Goal: Task Accomplishment & Management: Manage account settings

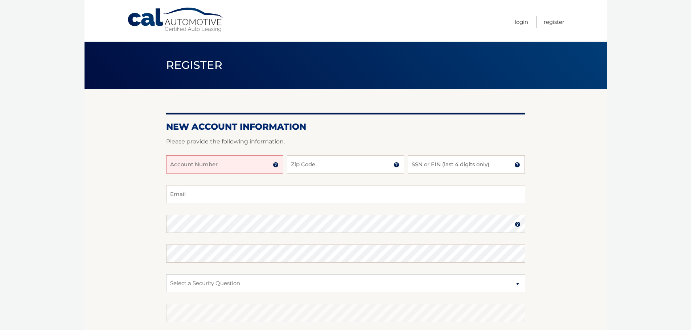
click at [219, 166] on input "Account Number" at bounding box center [224, 165] width 117 height 18
type input "44456017978"
type input "07070"
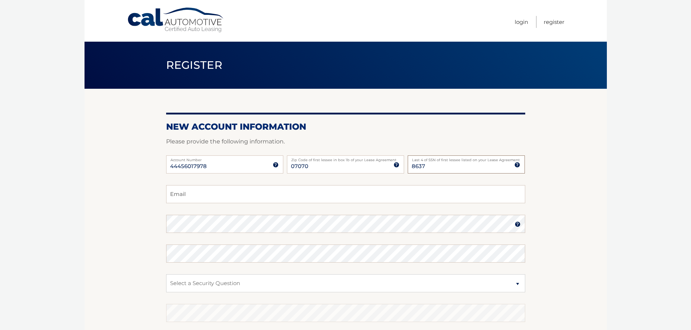
type input "8637"
type input "mdinardo2882@gmail.com"
click at [154, 226] on section "New Account Information Please provide the following information. 44456017978 A…" at bounding box center [345, 230] width 522 height 283
click at [286, 281] on select "Select a Security Question What was the name of your elementary school? What is…" at bounding box center [345, 283] width 359 height 18
select select "2"
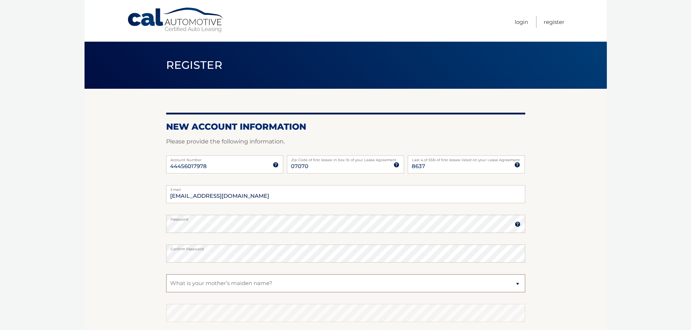
click at [166, 274] on select "Select a Security Question What was the name of your elementary school? What is…" at bounding box center [345, 283] width 359 height 18
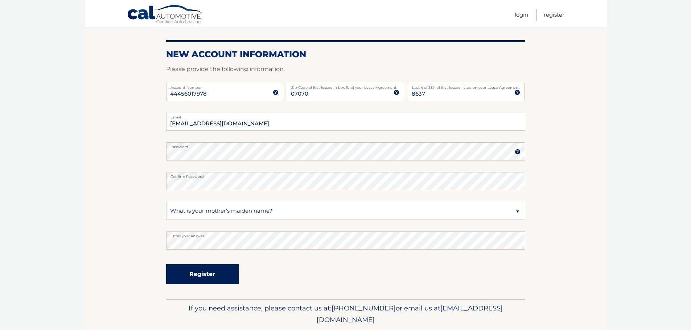
click at [209, 277] on button "Register" at bounding box center [202, 274] width 73 height 20
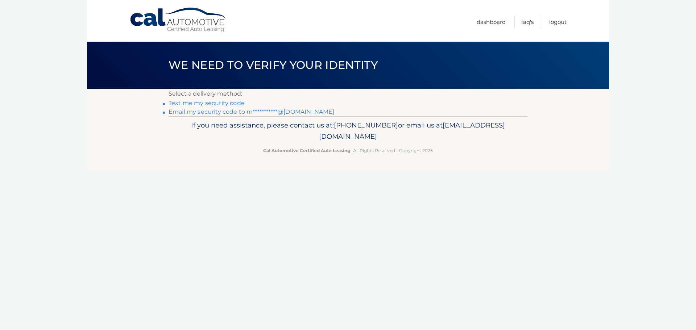
click at [235, 104] on link "Text me my security code" at bounding box center [207, 103] width 76 height 7
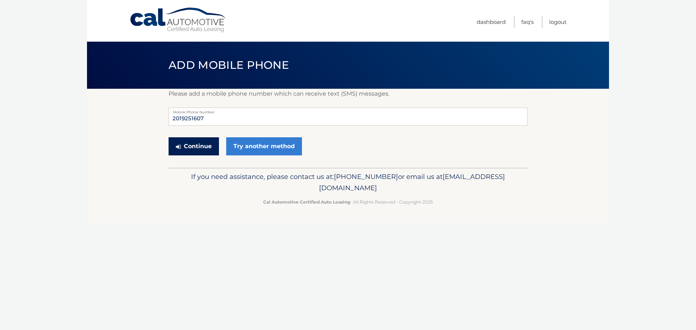
click at [202, 145] on button "Continue" at bounding box center [194, 146] width 50 height 18
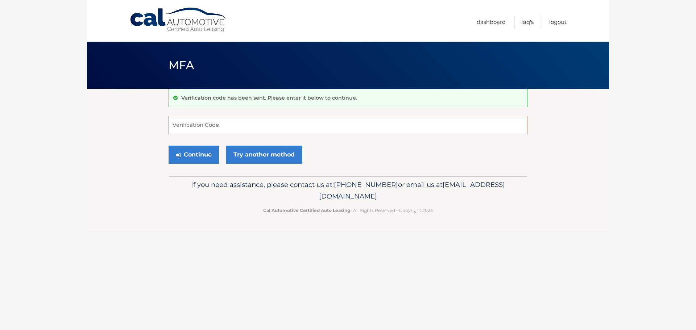
click at [198, 132] on input "Verification Code" at bounding box center [348, 125] width 359 height 18
type input "786127"
click at [206, 157] on button "Continue" at bounding box center [194, 155] width 50 height 18
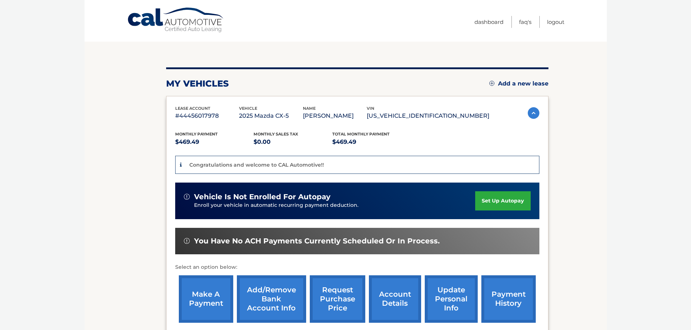
scroll to position [73, 0]
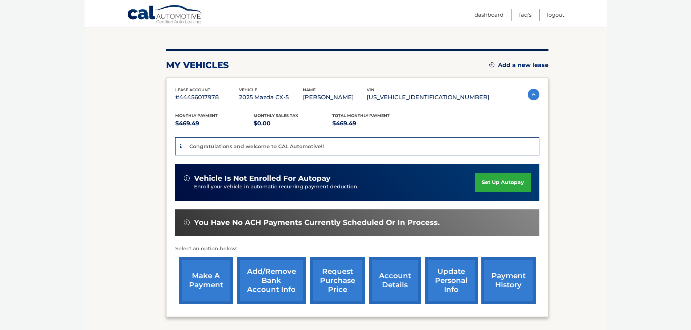
click at [501, 185] on link "set up autopay" at bounding box center [502, 182] width 55 height 19
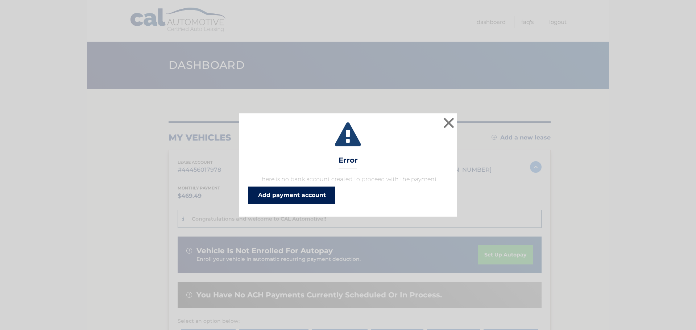
click at [307, 193] on link "Add payment account" at bounding box center [291, 195] width 87 height 17
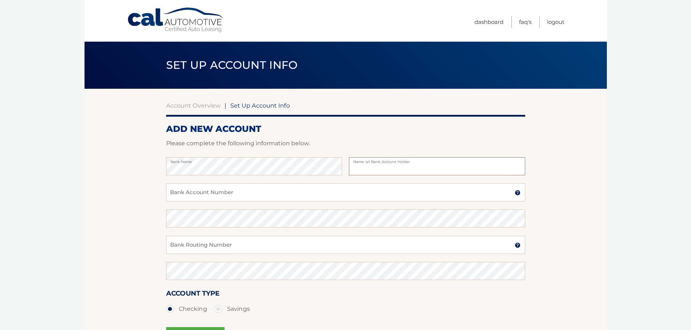
type input "[PERSON_NAME]"
click at [260, 195] on input "Bank Account Number" at bounding box center [345, 192] width 359 height 18
type input "2599082456"
click at [269, 248] on input "Bank Routing Number" at bounding box center [345, 245] width 359 height 18
type input "021200025"
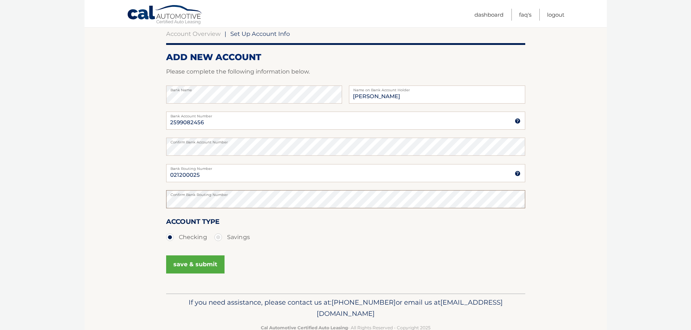
scroll to position [90, 0]
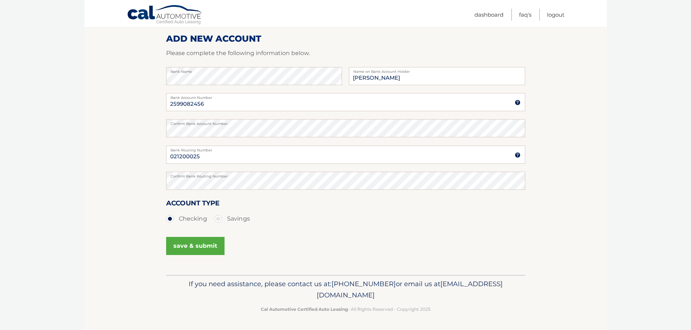
click at [201, 251] on button "save & submit" at bounding box center [195, 246] width 58 height 18
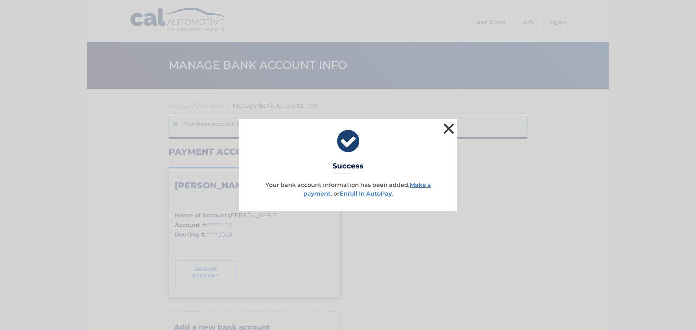
drag, startPoint x: 447, startPoint y: 130, endPoint x: 443, endPoint y: 132, distance: 3.9
click at [446, 131] on button "×" at bounding box center [449, 128] width 15 height 15
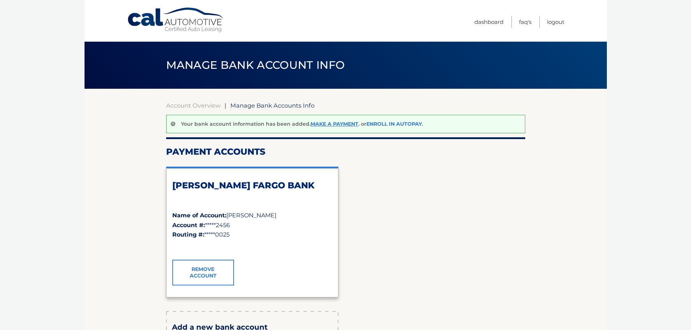
click at [415, 124] on link "Enroll In AutoPay" at bounding box center [393, 124] width 55 height 7
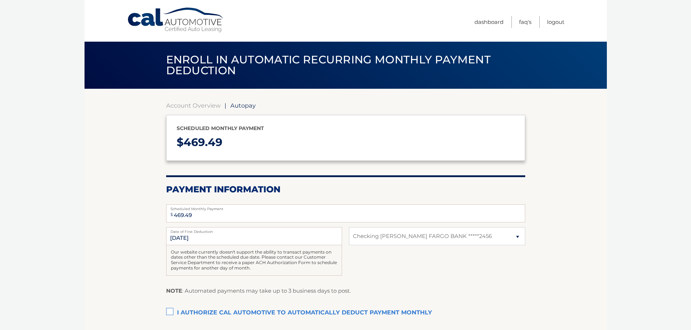
select select "MTdjZDlhMDMtMDMzMi00ZTRhLThmNWQtYTg1ODY1Zjc2NmJk"
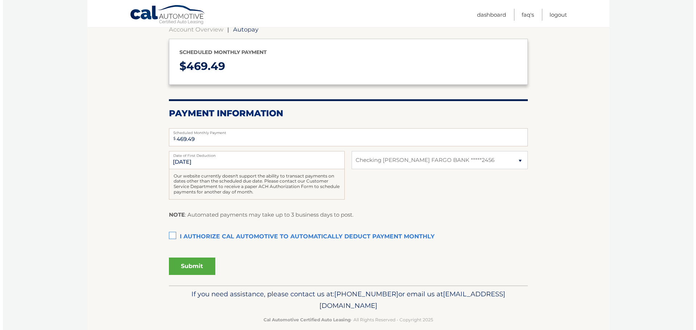
scroll to position [86, 0]
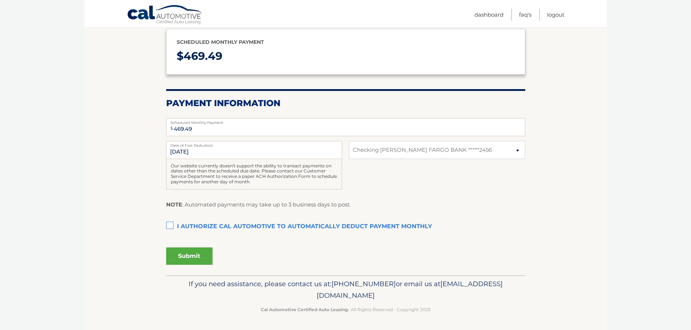
click at [168, 225] on label "I authorize cal automotive to automatically deduct payment monthly This checkbo…" at bounding box center [345, 227] width 359 height 15
click at [0, 0] on input "I authorize cal automotive to automatically deduct payment monthly This checkbo…" at bounding box center [0, 0] width 0 height 0
click at [182, 253] on button "Submit" at bounding box center [189, 256] width 46 height 17
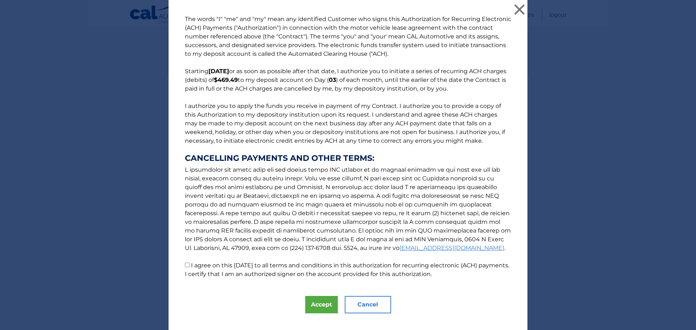
click at [187, 267] on p "The words "I" "me" and "my" mean any identified Customer who signs this Authori…" at bounding box center [348, 147] width 341 height 264
click at [186, 264] on input "I agree on this 09/22/2025 to all terms and conditions in this authorization fo…" at bounding box center [187, 265] width 5 height 5
checkbox input "true"
click at [323, 306] on button "Accept" at bounding box center [321, 304] width 33 height 17
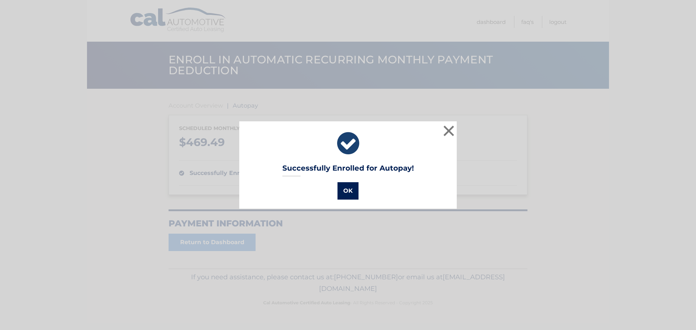
click at [344, 191] on button "OK" at bounding box center [348, 190] width 21 height 17
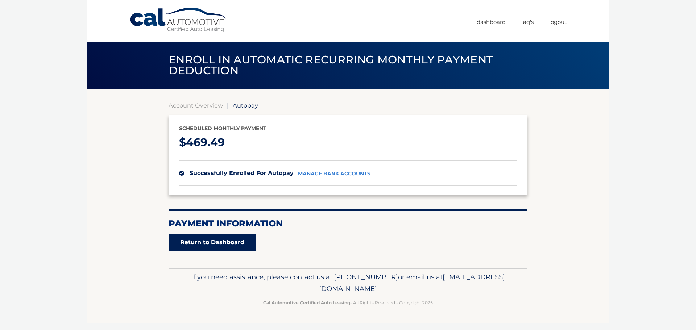
click at [235, 247] on link "Return to Dashboard" at bounding box center [212, 242] width 87 height 17
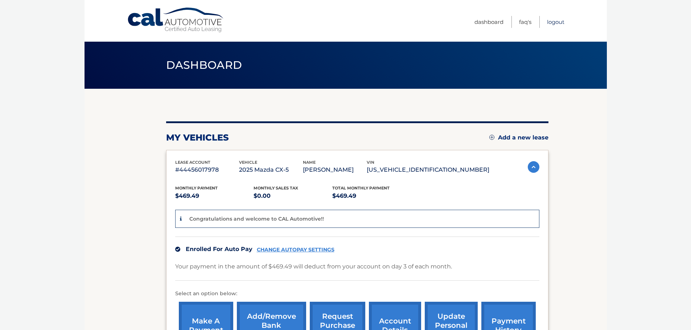
click at [554, 23] on link "Logout" at bounding box center [555, 22] width 17 height 12
